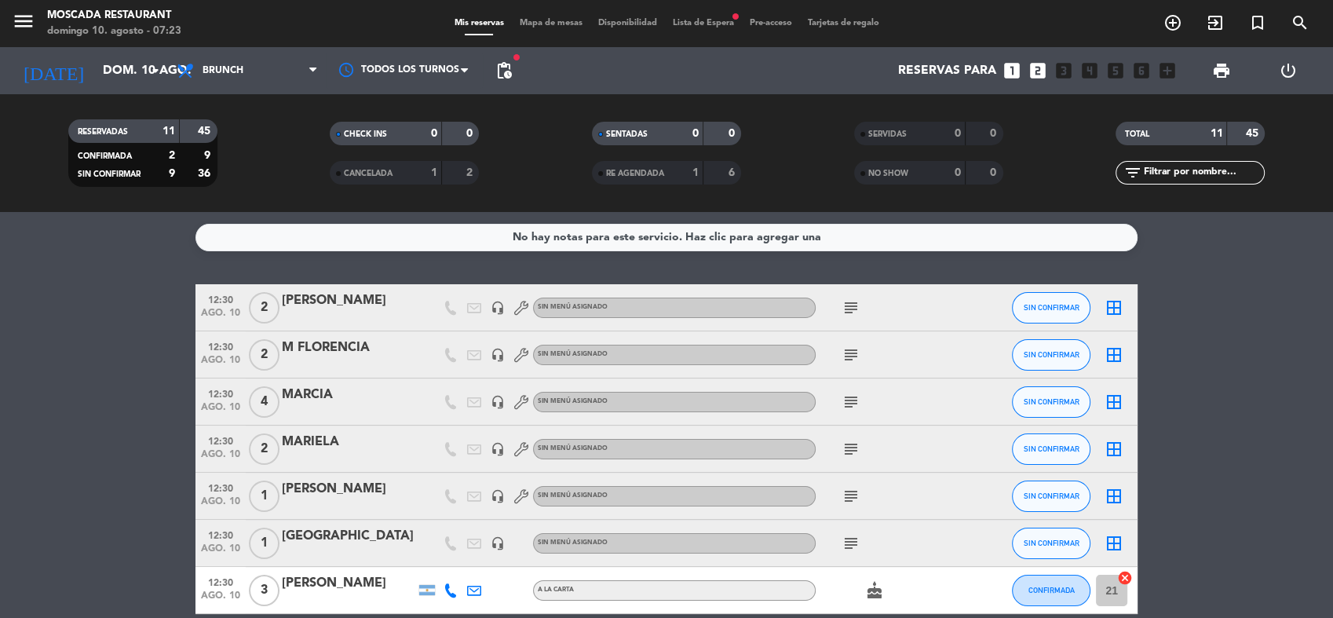
click at [552, 23] on span "Mapa de mesas" at bounding box center [551, 23] width 78 height 9
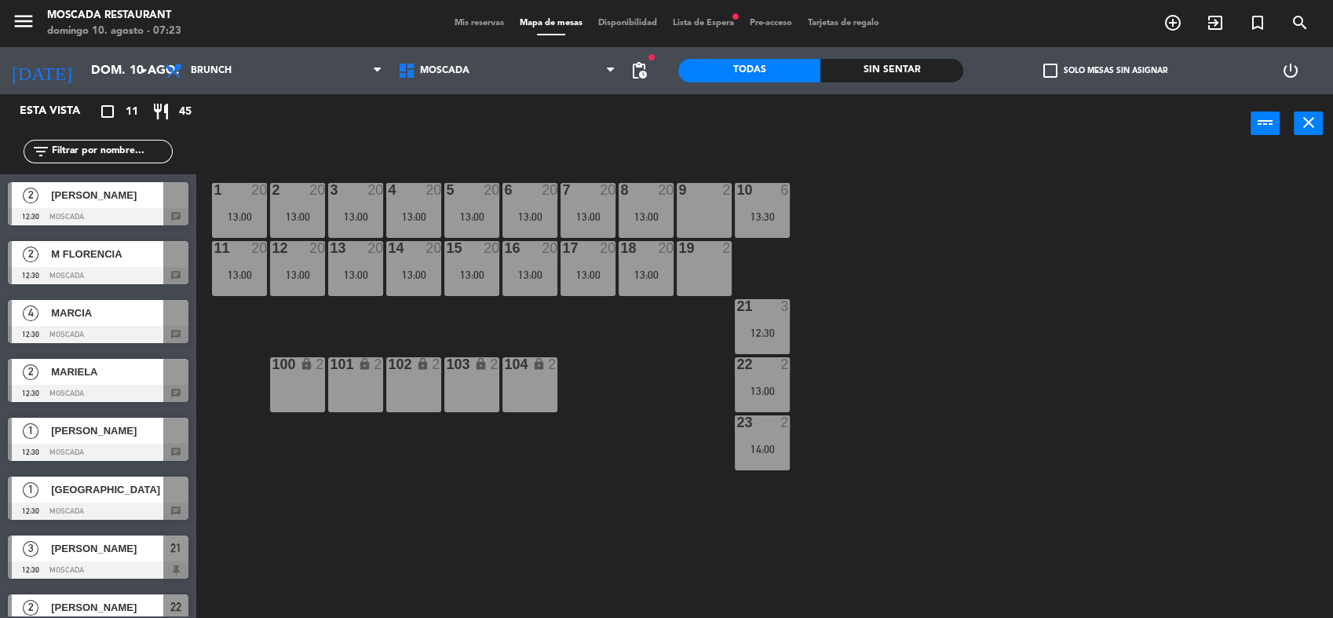
click at [459, 17] on div "Mis reservas Mapa de mesas Disponibilidad Lista de Espera fiber_manual_record P…" at bounding box center [667, 23] width 440 height 14
click at [720, 33] on div "menu Moscada Restaurant domingo 10. agosto - 07:23 Mis reservas Mapa de mesas D…" at bounding box center [666, 23] width 1333 height 47
click at [720, 28] on div "Mis reservas Mapa de mesas Disponibilidad Lista de Espera fiber_manual_record P…" at bounding box center [667, 23] width 440 height 14
click at [719, 24] on span "Lista de Espera fiber_manual_record" at bounding box center [703, 23] width 77 height 9
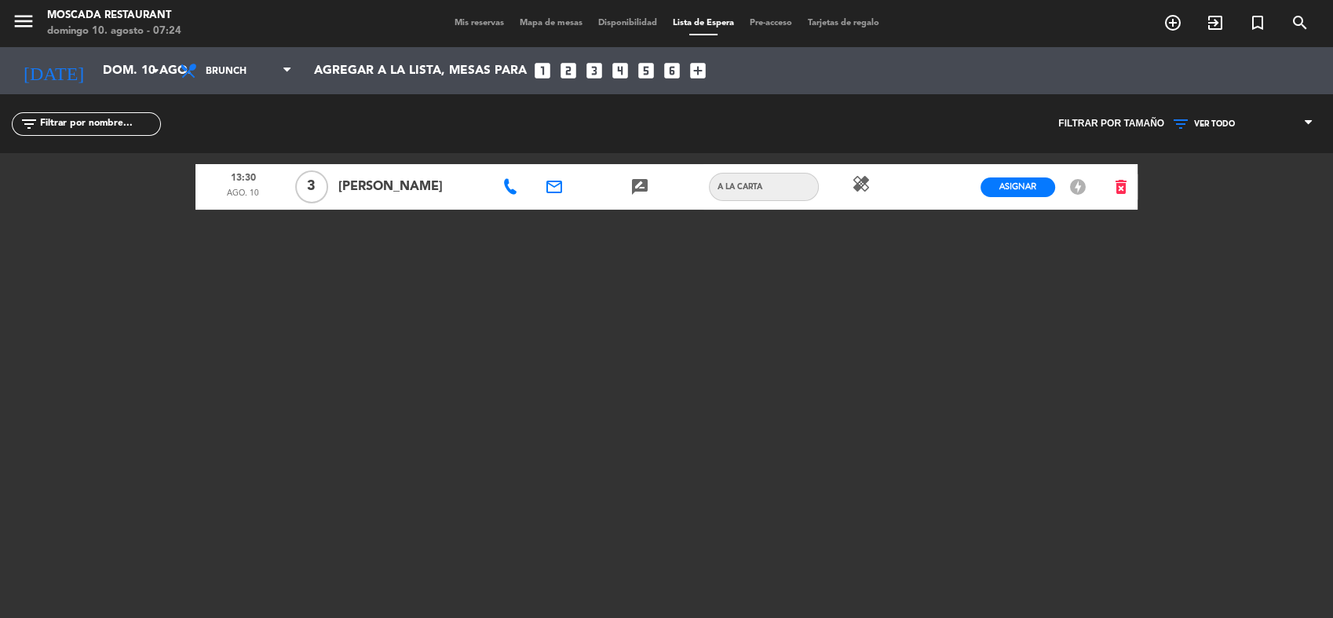
click at [483, 24] on span "Mis reservas" at bounding box center [479, 23] width 65 height 9
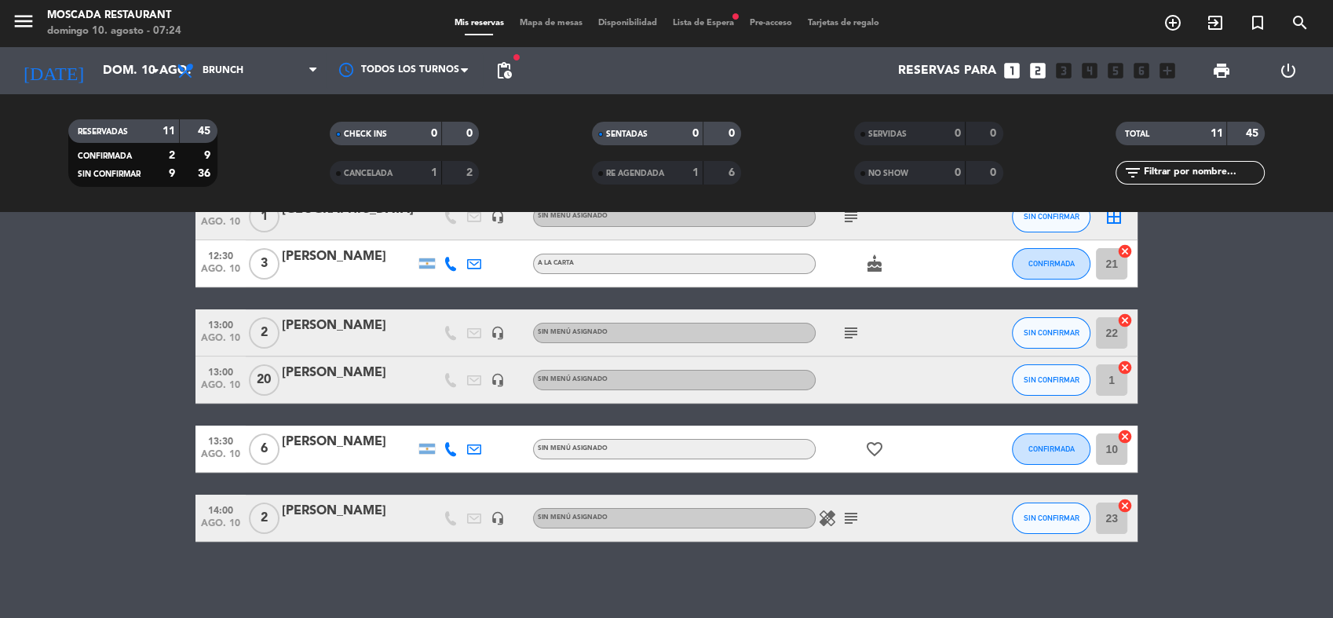
scroll to position [329, 0]
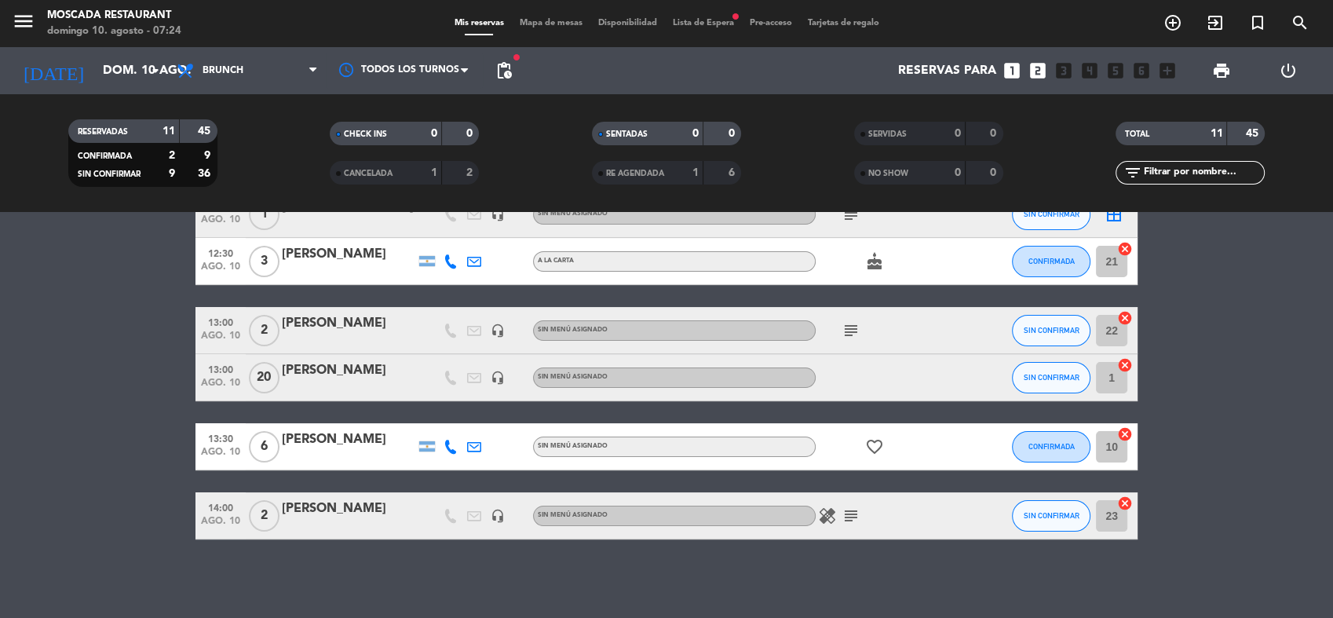
click at [855, 512] on icon "subject" at bounding box center [850, 515] width 19 height 19
click at [849, 512] on icon "subject" at bounding box center [850, 515] width 19 height 19
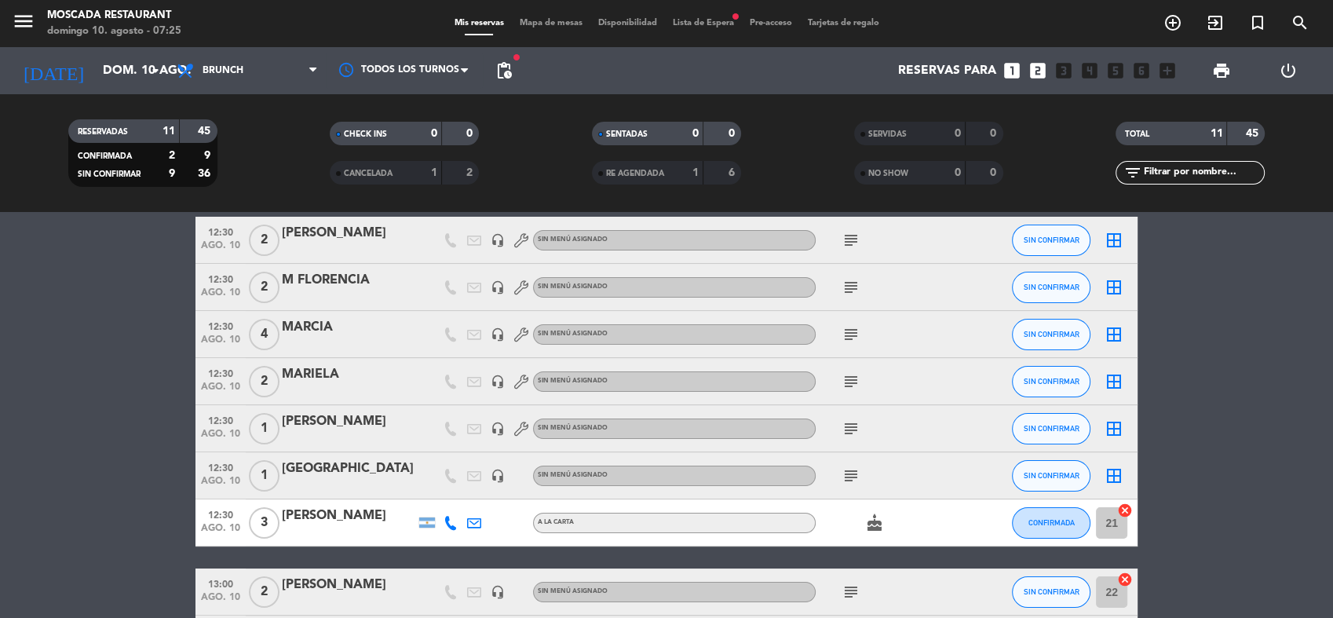
scroll to position [0, 0]
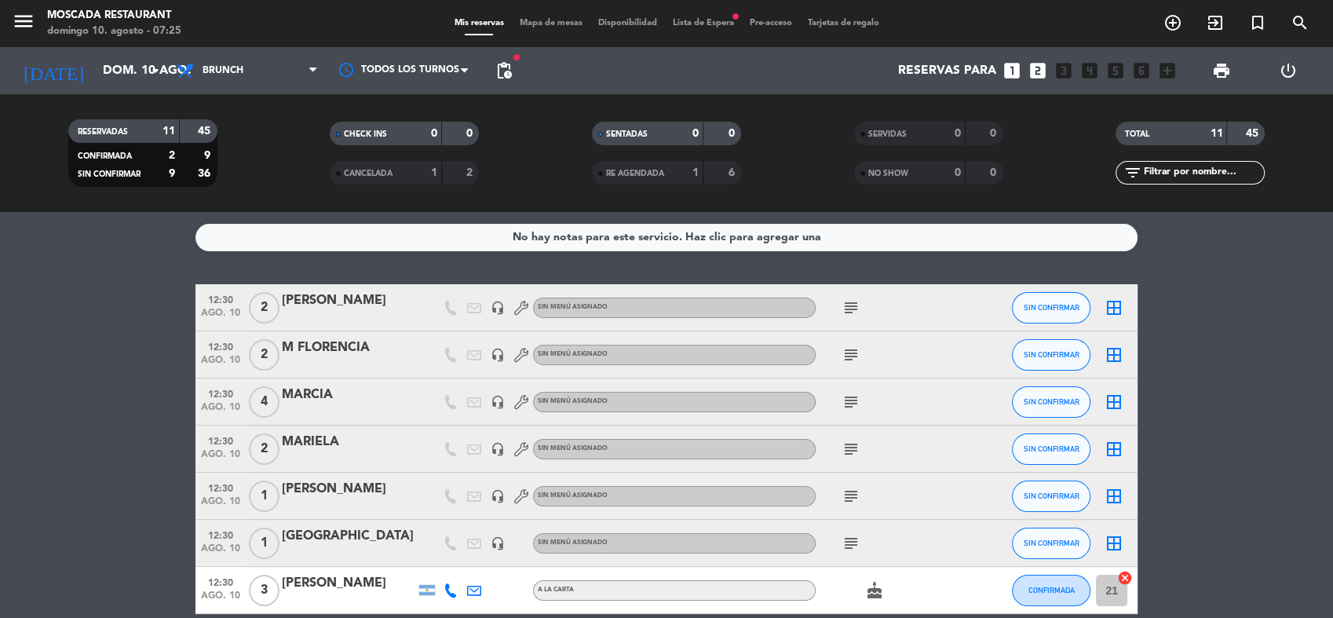
click at [848, 404] on icon "subject" at bounding box center [850, 401] width 19 height 19
click at [844, 356] on icon "subject" at bounding box center [850, 354] width 19 height 19
click at [855, 314] on icon "subject" at bounding box center [850, 307] width 19 height 19
click at [841, 375] on div "subject" at bounding box center [885, 354] width 141 height 46
click at [846, 359] on icon "subject" at bounding box center [850, 354] width 19 height 19
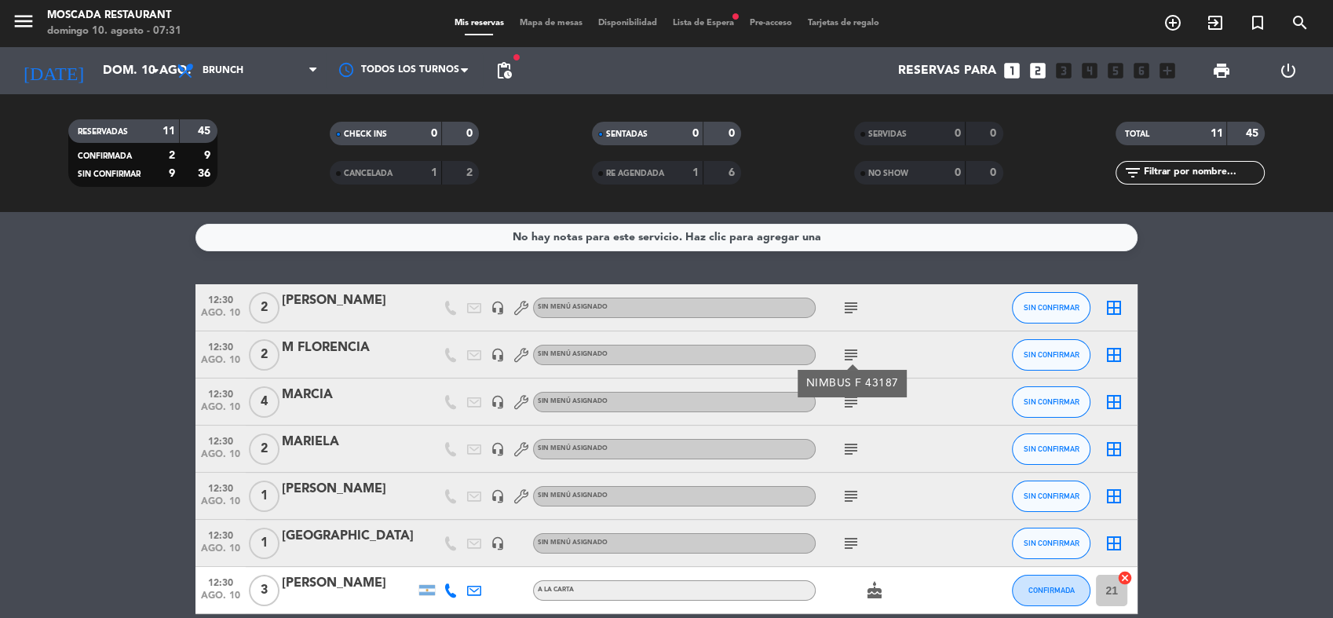
click at [848, 403] on icon "subject" at bounding box center [850, 401] width 19 height 19
click at [846, 448] on icon "subject" at bounding box center [850, 448] width 19 height 19
click at [851, 495] on icon "subject" at bounding box center [850, 496] width 19 height 19
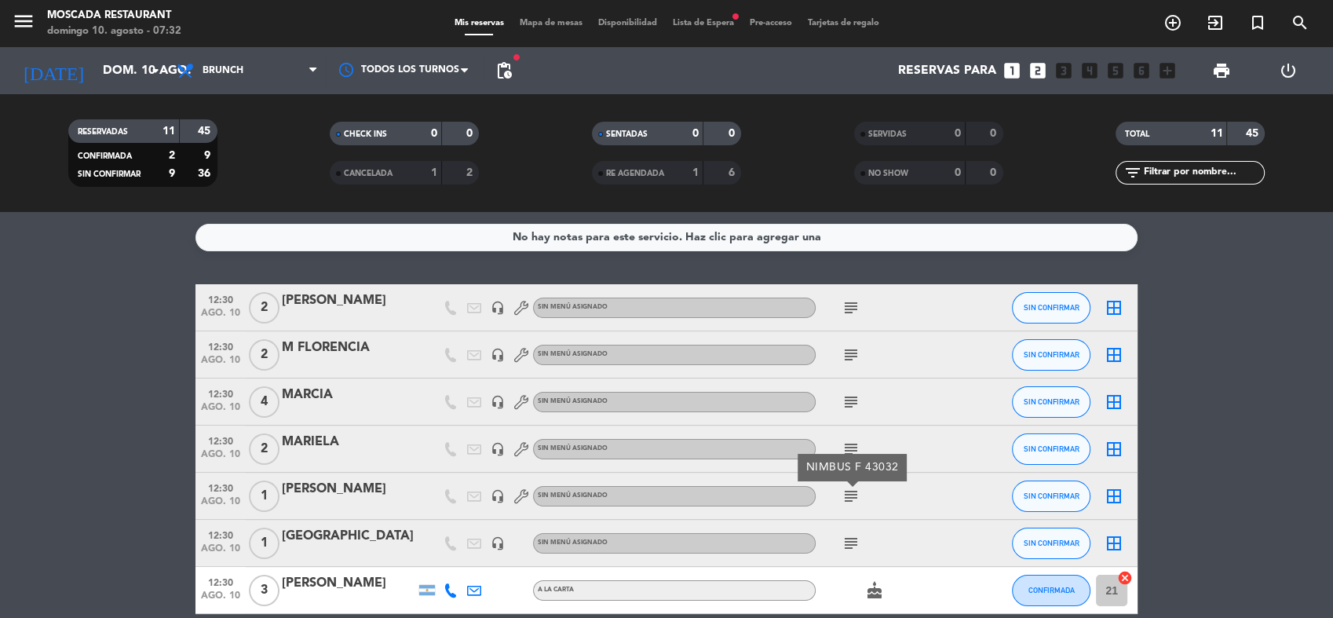
click at [851, 535] on icon "subject" at bounding box center [850, 543] width 19 height 19
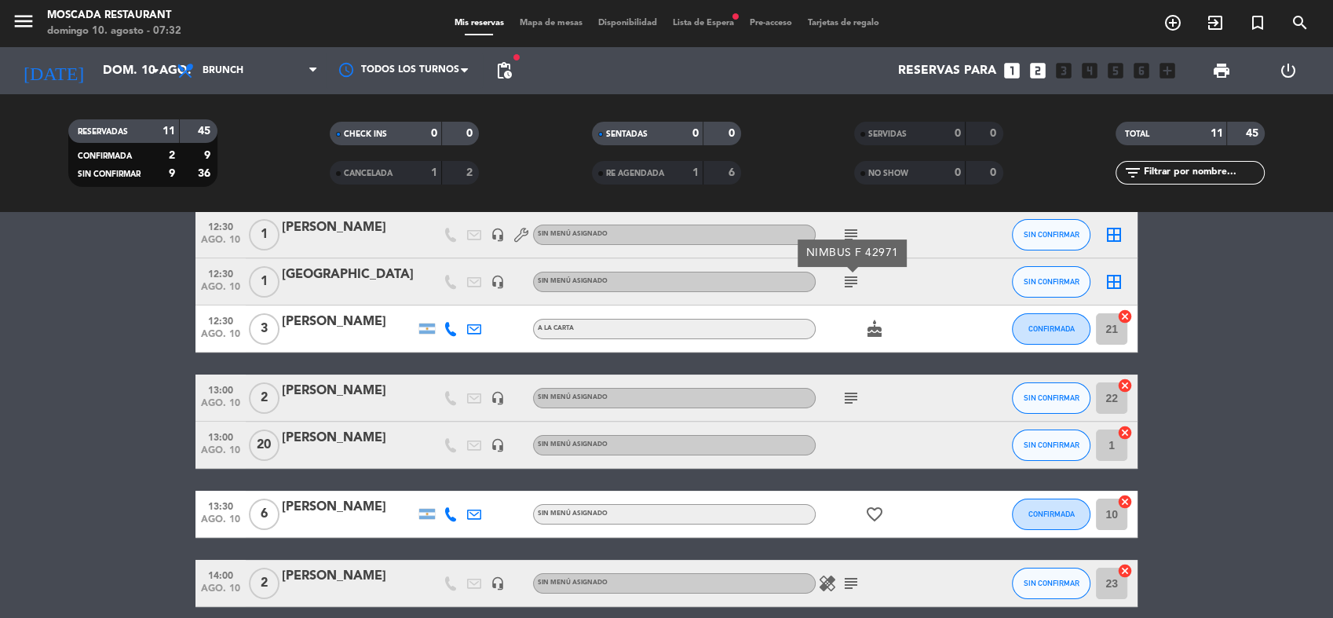
click at [843, 398] on icon "subject" at bounding box center [850, 397] width 19 height 19
click at [854, 582] on icon "subject" at bounding box center [850, 583] width 19 height 19
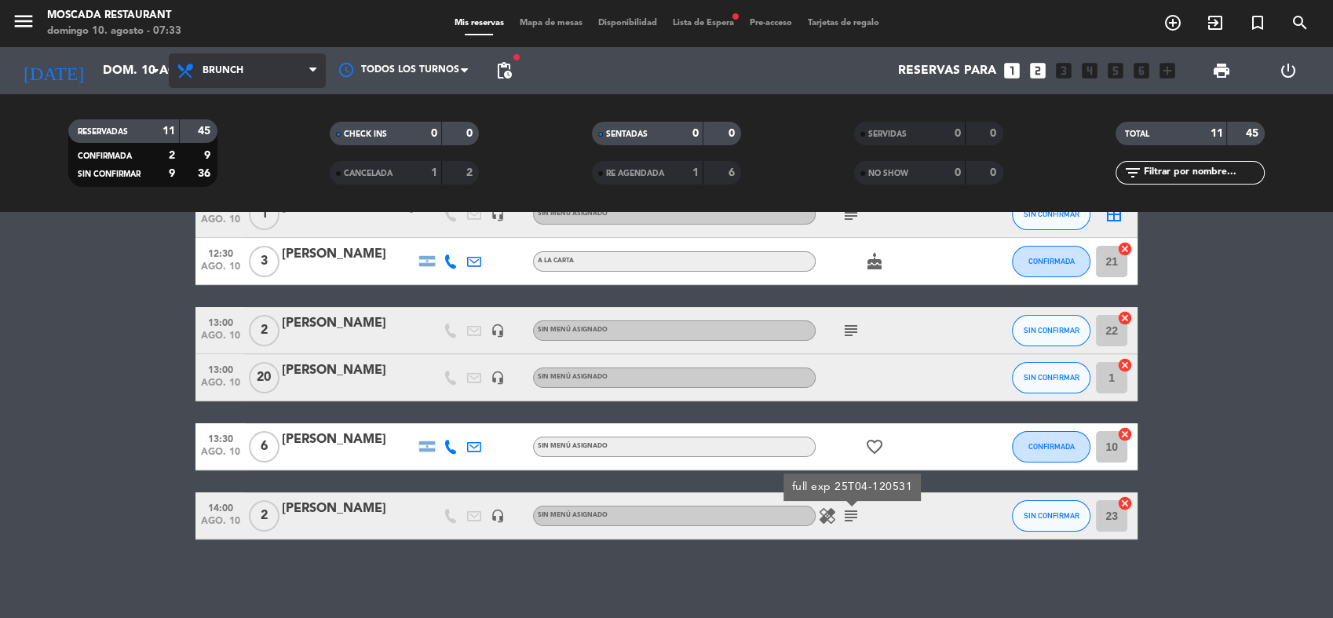
click at [260, 65] on span "Brunch" at bounding box center [247, 70] width 157 height 35
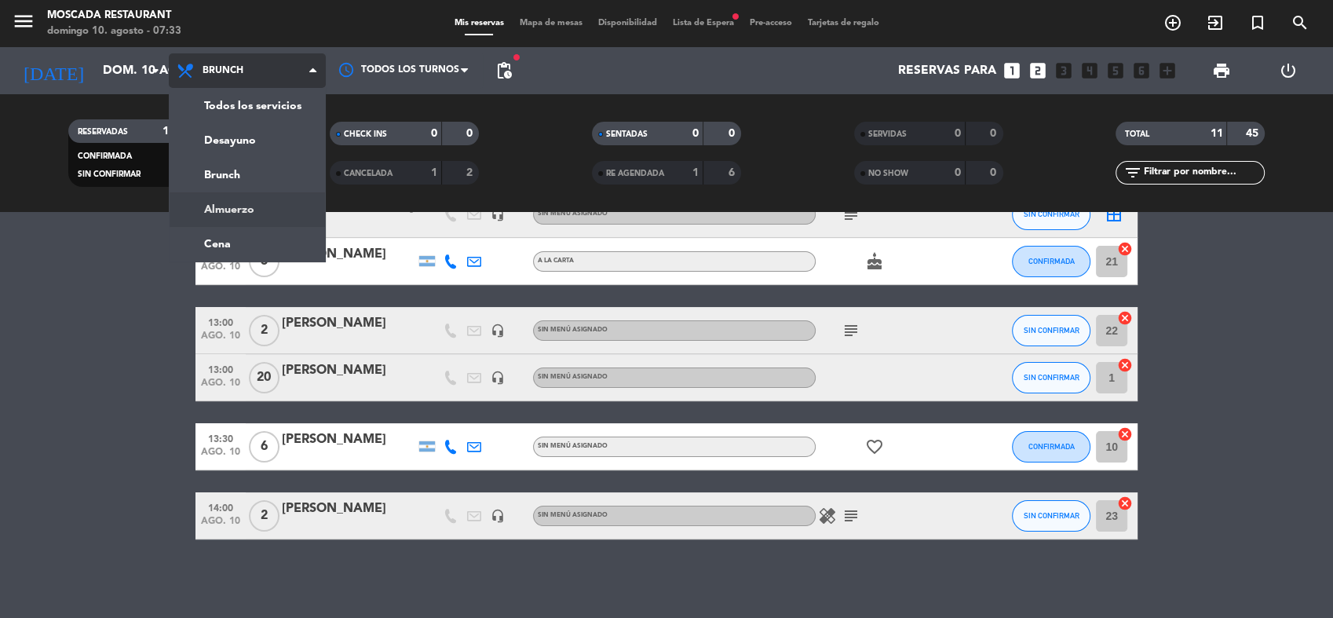
click at [245, 213] on ng-component "menu Moscada Restaurant domingo 10. agosto - 07:33 Mis reservas Mapa de mesas D…" at bounding box center [666, 309] width 1333 height 618
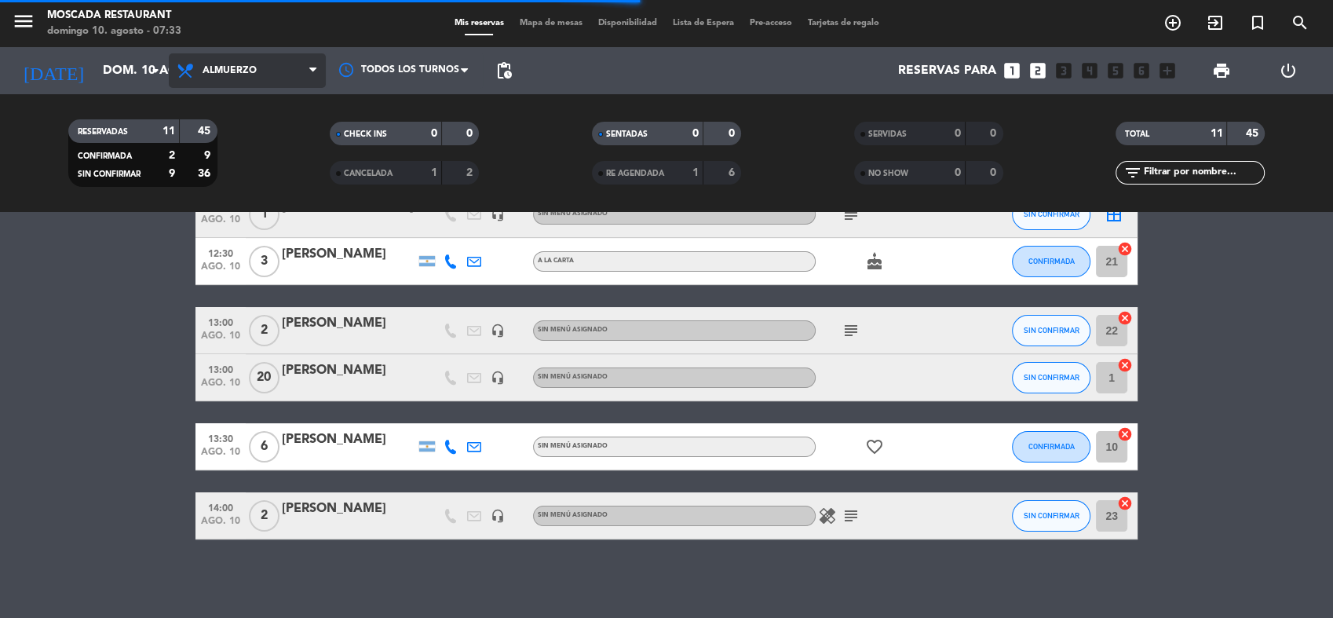
scroll to position [0, 0]
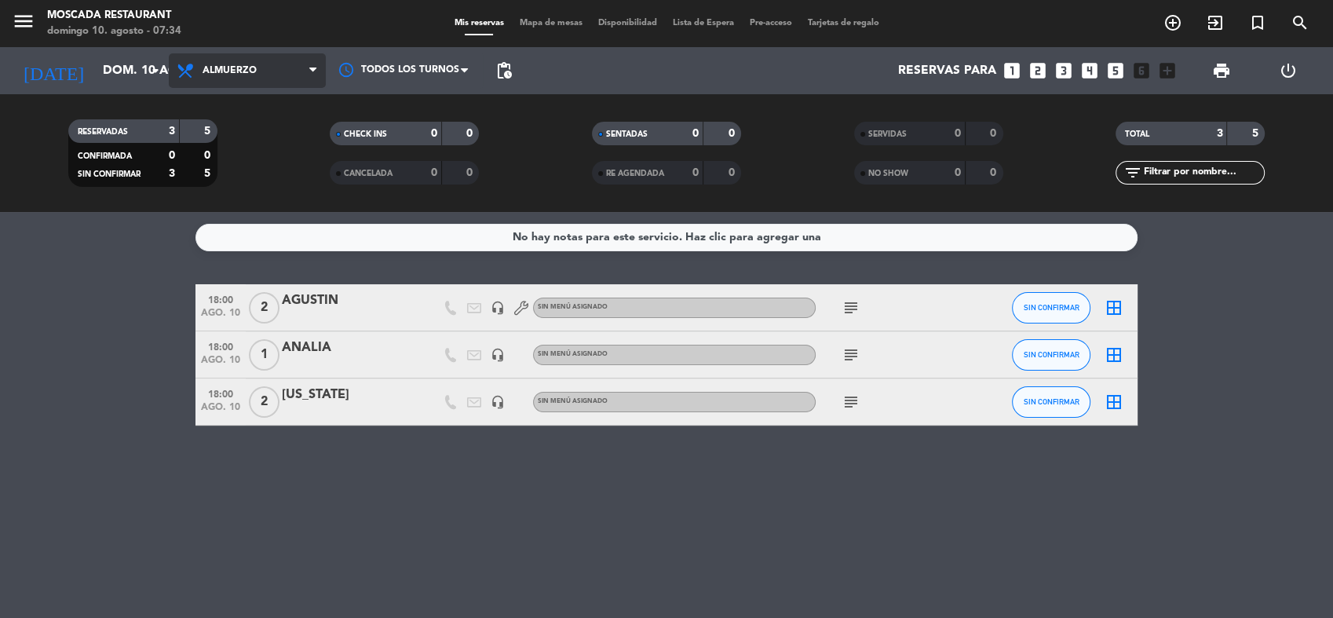
click at [256, 62] on span "Almuerzo" at bounding box center [247, 70] width 157 height 35
click at [244, 179] on div "menu Moscada Restaurant domingo 10. agosto - 07:34 Mis reservas Mapa de mesas D…" at bounding box center [666, 106] width 1333 height 212
